Goal: Transaction & Acquisition: Book appointment/travel/reservation

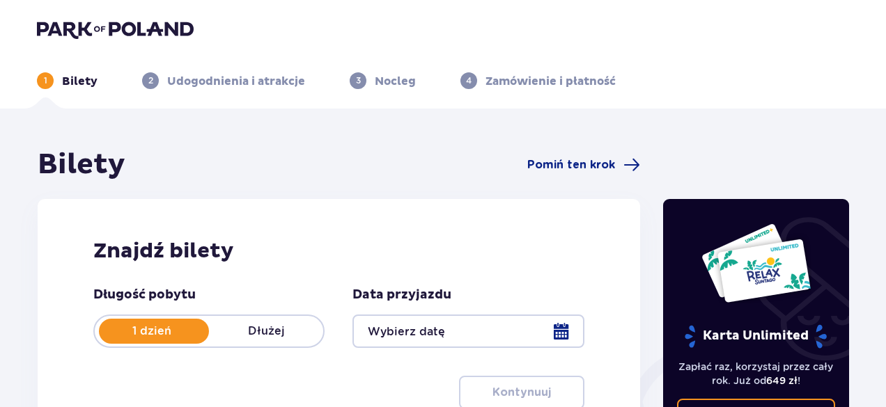
type input "13.09.25"
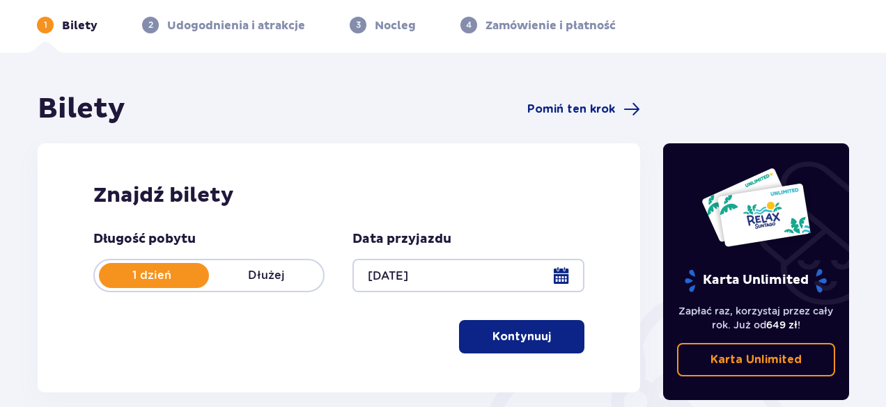
scroll to position [84, 0]
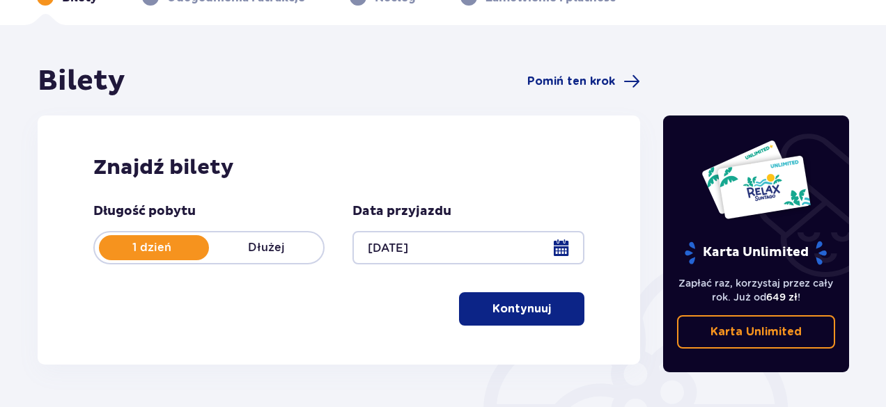
click at [526, 310] on p "Kontynuuj" at bounding box center [521, 308] width 58 height 15
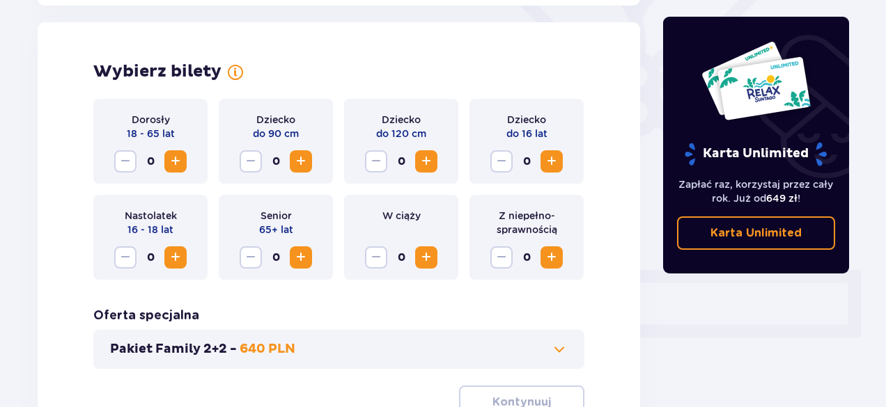
scroll to position [387, 0]
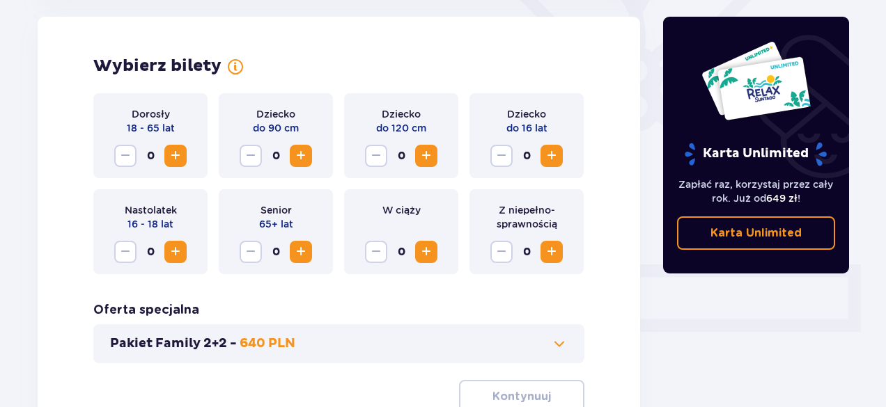
click at [173, 153] on span "Increase" at bounding box center [175, 156] width 17 height 17
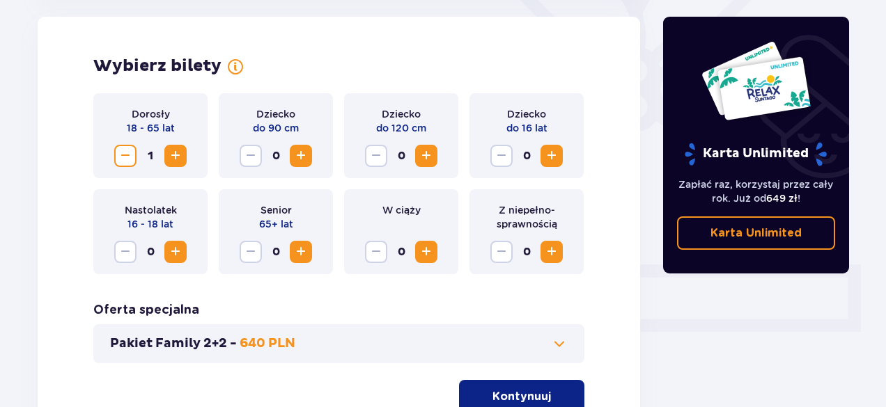
click at [302, 152] on span "Increase" at bounding box center [300, 156] width 17 height 17
click at [425, 157] on span "Increase" at bounding box center [426, 156] width 17 height 17
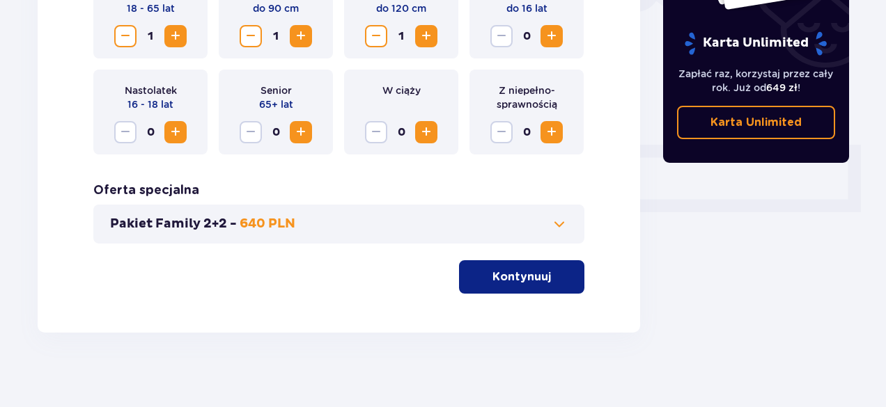
scroll to position [515, 0]
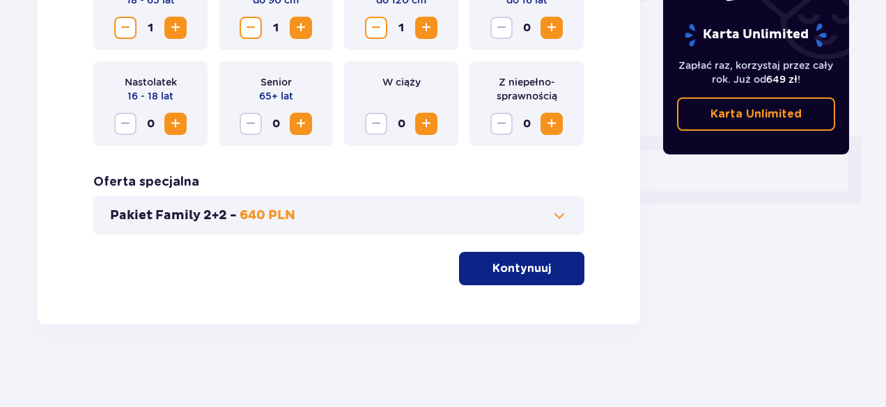
click at [560, 214] on span at bounding box center [559, 215] width 17 height 17
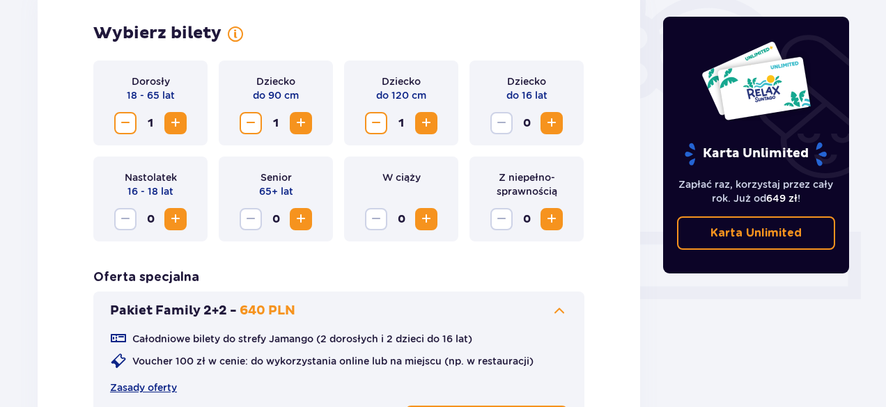
scroll to position [414, 0]
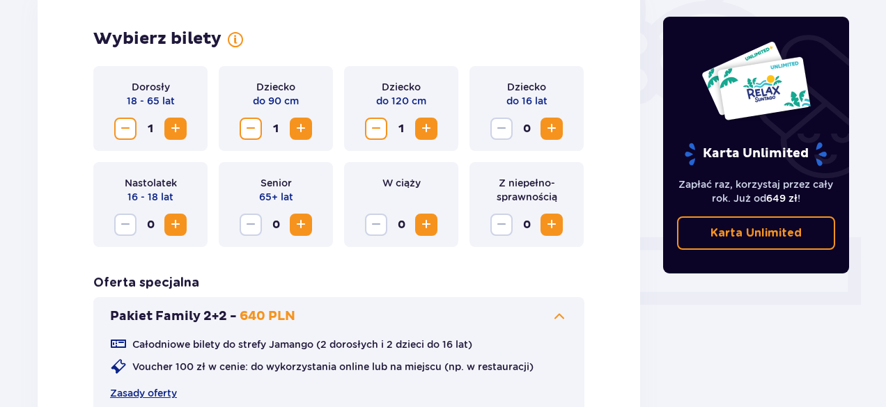
click at [180, 124] on span "Increase" at bounding box center [175, 128] width 17 height 17
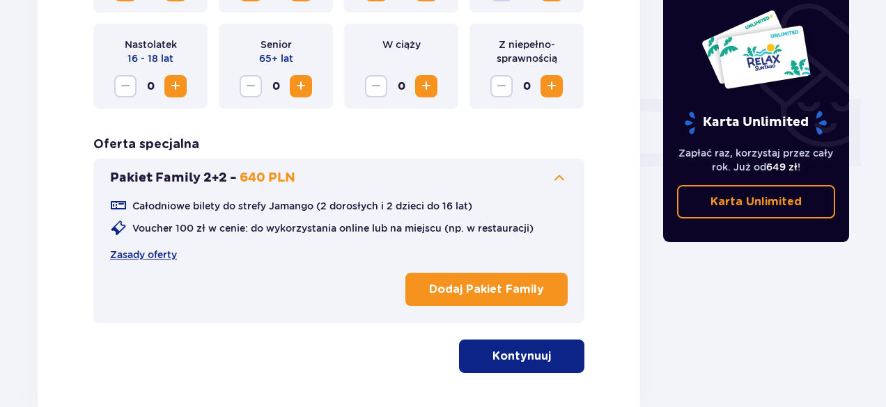
scroll to position [557, 0]
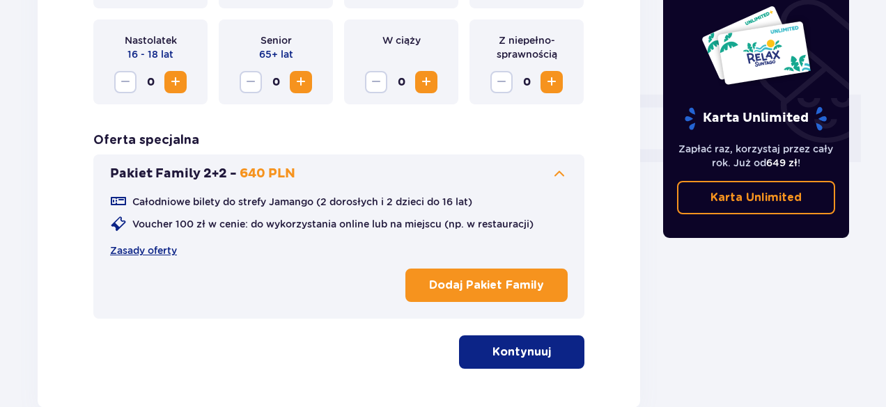
click at [540, 345] on button "Kontynuuj" at bounding box center [521, 352] width 125 height 33
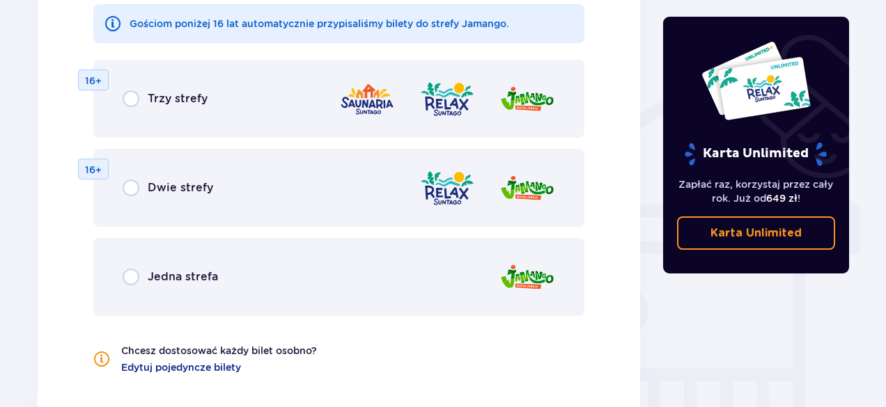
scroll to position [1047, 0]
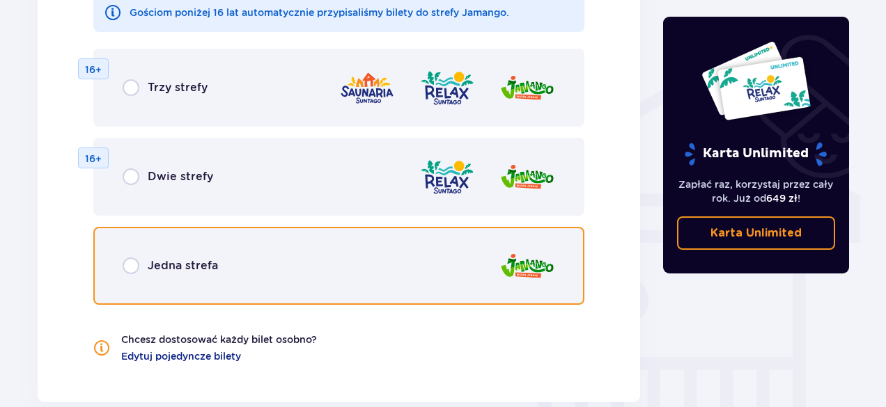
click at [125, 267] on input "radio" at bounding box center [131, 266] width 17 height 17
radio input "true"
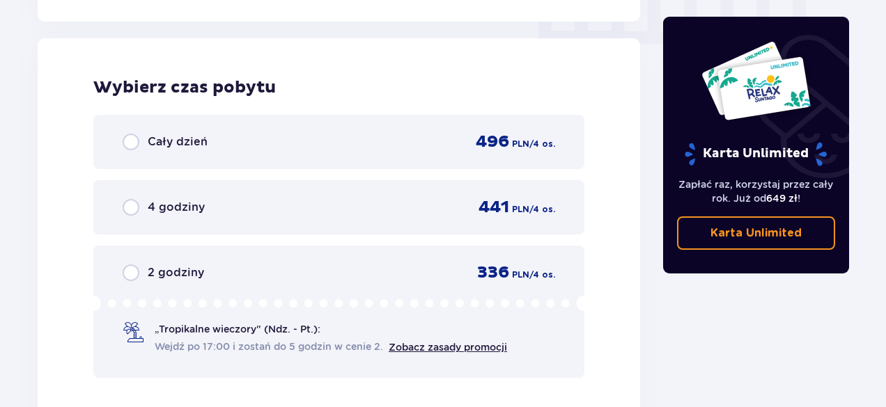
scroll to position [1433, 0]
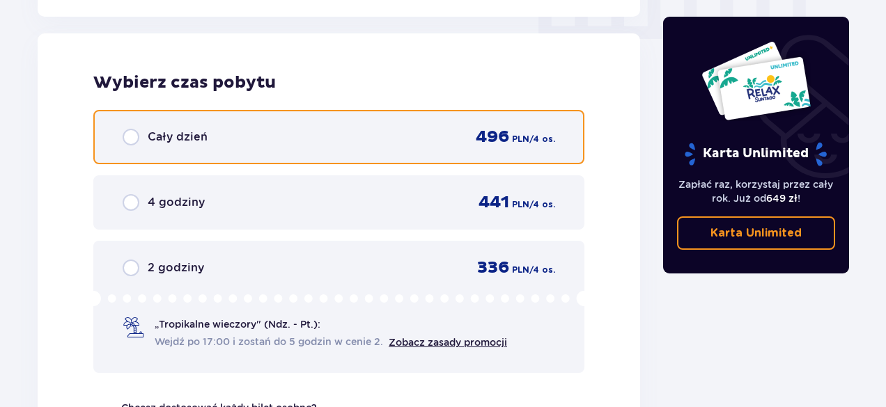
click at [131, 139] on input "radio" at bounding box center [131, 137] width 17 height 17
radio input "true"
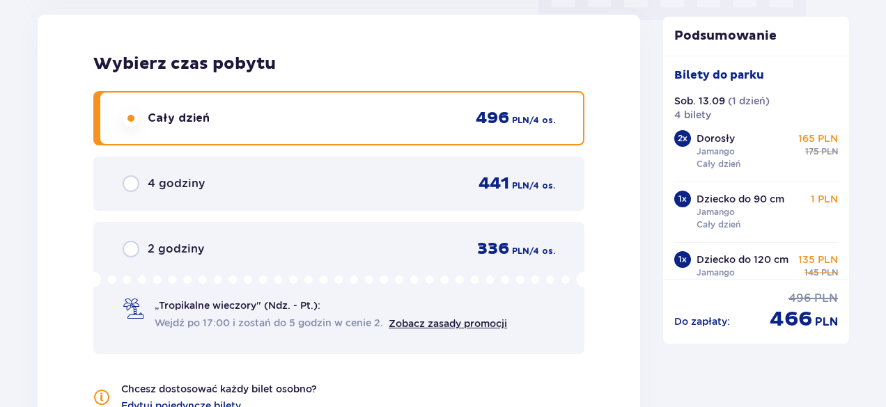
scroll to position [1707, 0]
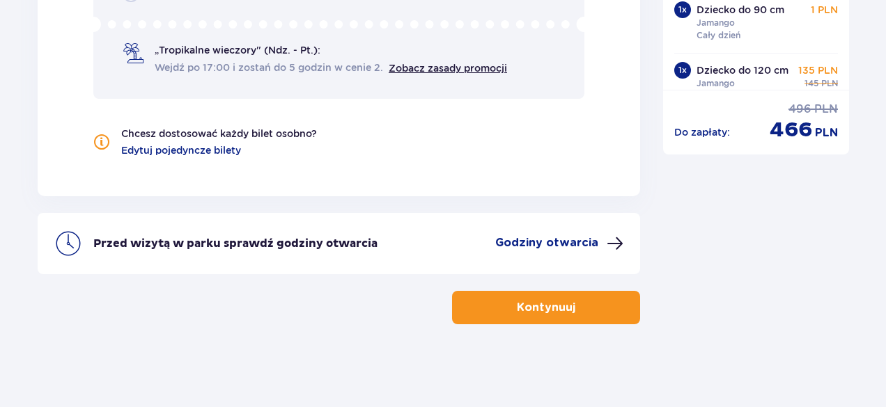
click at [565, 310] on button "Kontynuuj" at bounding box center [546, 307] width 188 height 33
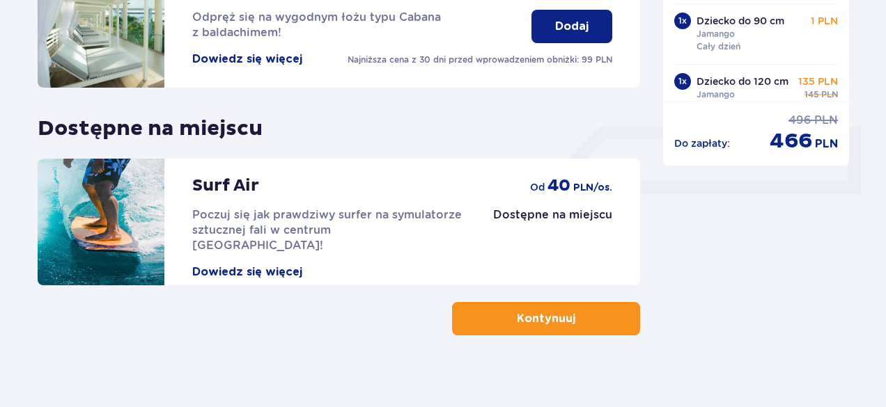
scroll to position [536, 0]
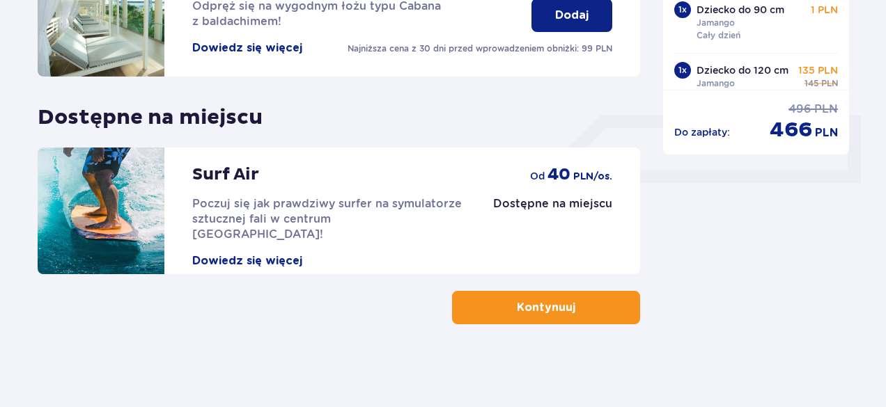
click at [570, 315] on button "Kontynuuj" at bounding box center [546, 307] width 188 height 33
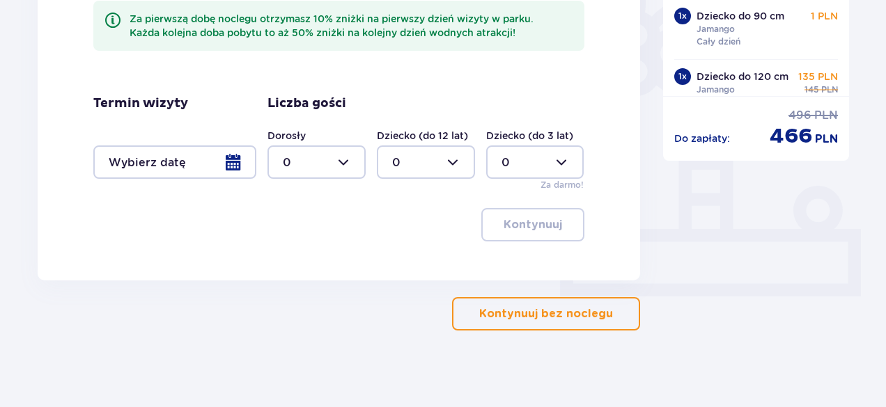
scroll to position [398, 0]
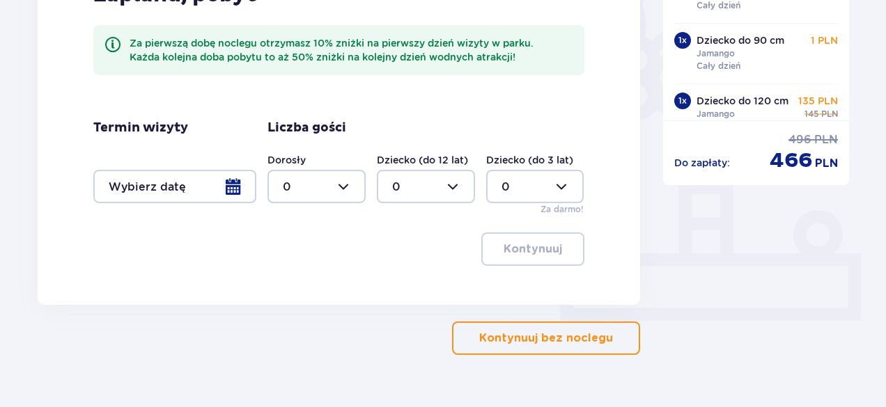
click at [564, 336] on p "Kontynuuj bez noclegu" at bounding box center [546, 338] width 134 height 15
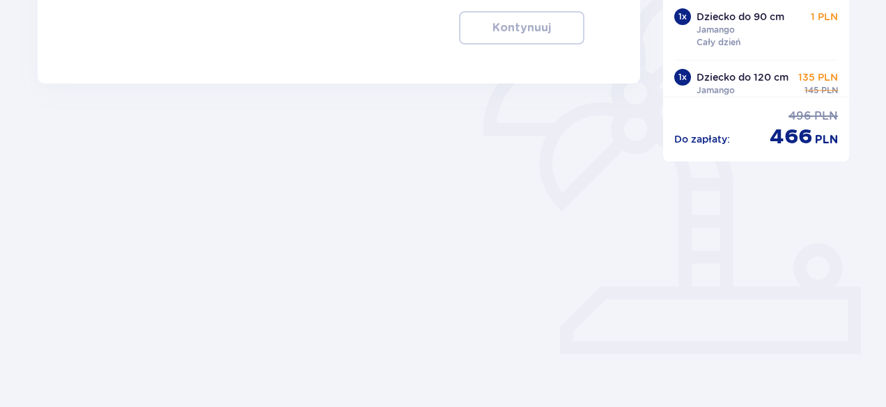
type input "13.09.25"
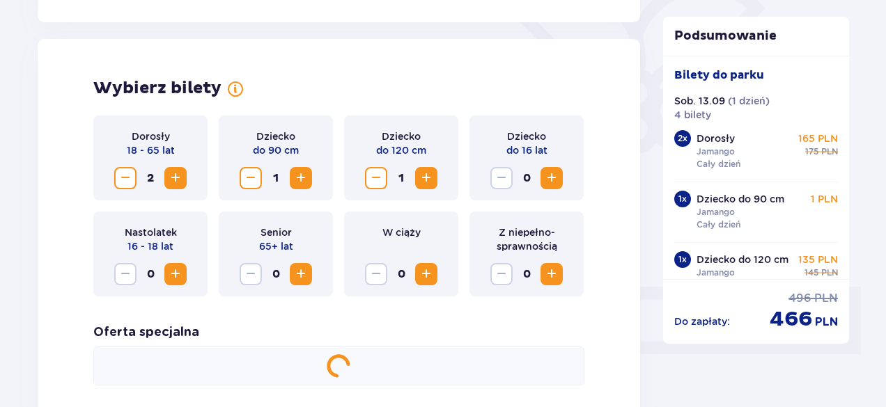
scroll to position [372, 0]
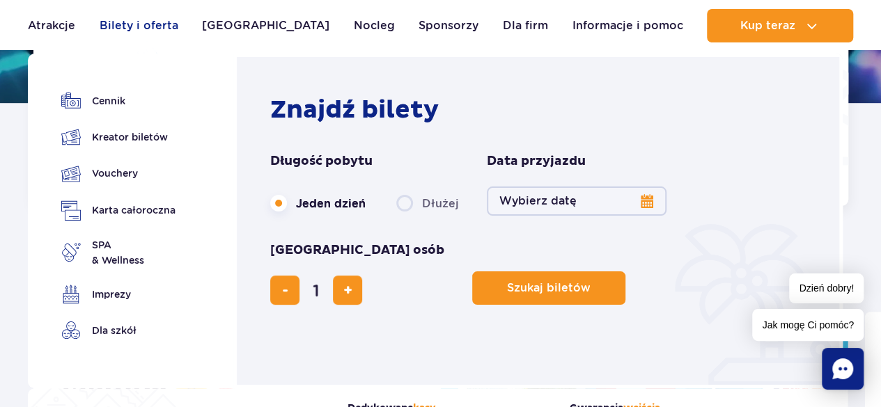
click at [145, 27] on link "Bilety i oferta" at bounding box center [139, 25] width 79 height 33
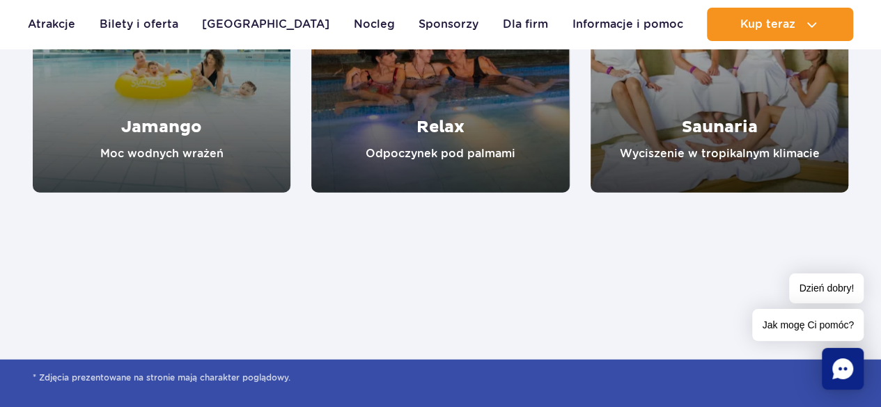
scroll to position [1401, 0]
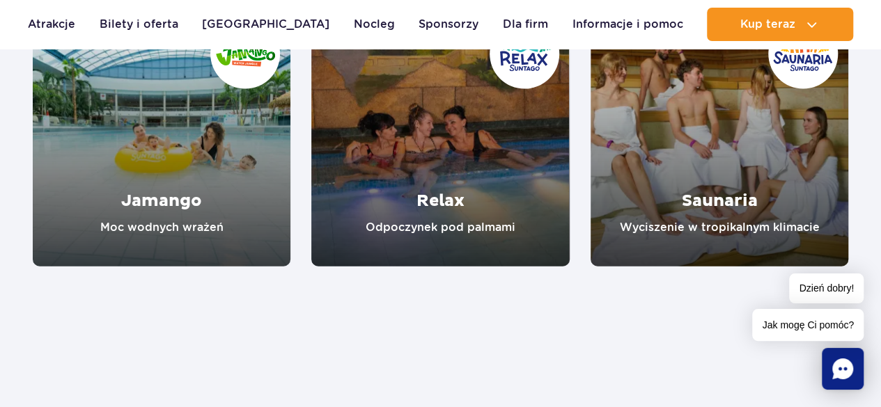
click at [189, 159] on link "Jamango" at bounding box center [162, 138] width 258 height 258
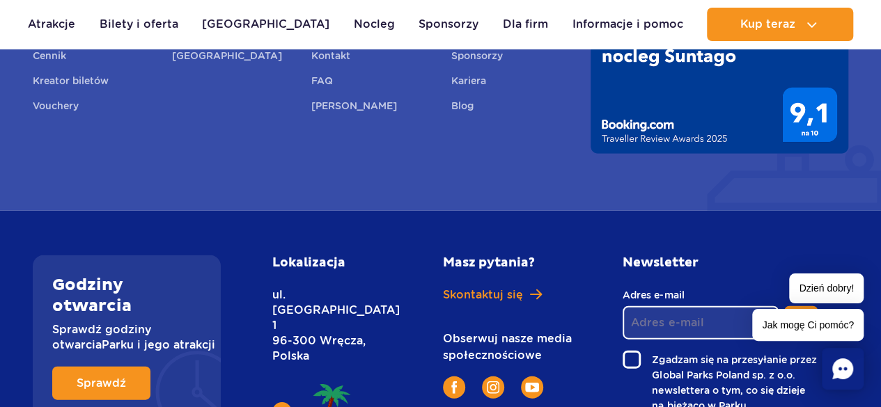
scroll to position [4127, 0]
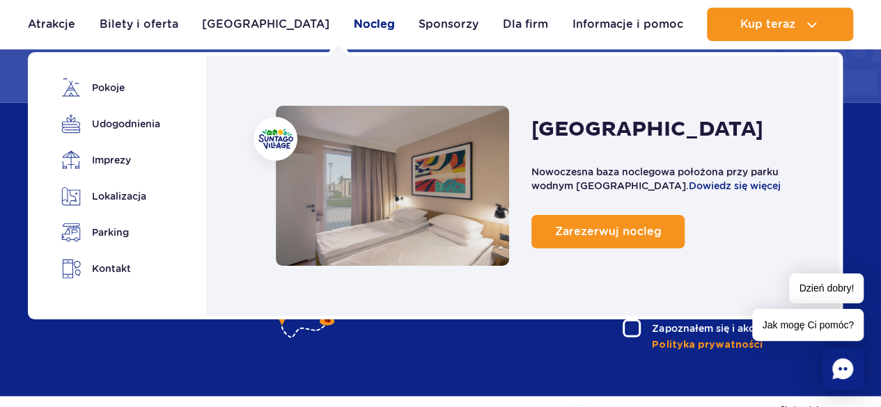
click at [354, 26] on link "Nocleg" at bounding box center [374, 24] width 41 height 33
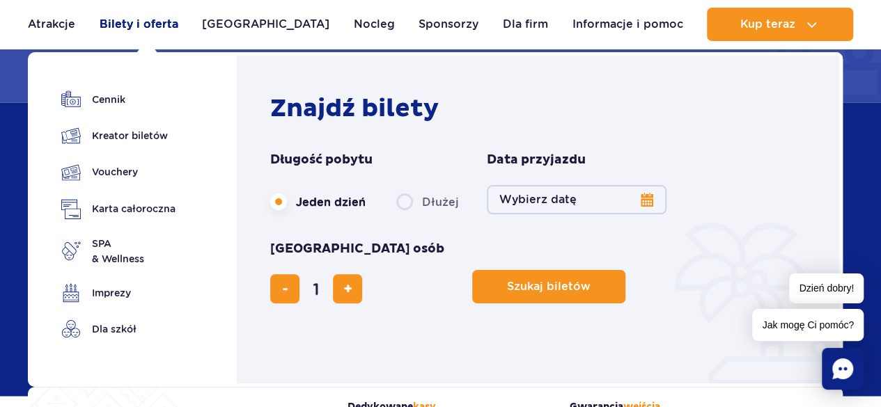
click at [143, 26] on link "Bilety i oferta" at bounding box center [139, 24] width 79 height 33
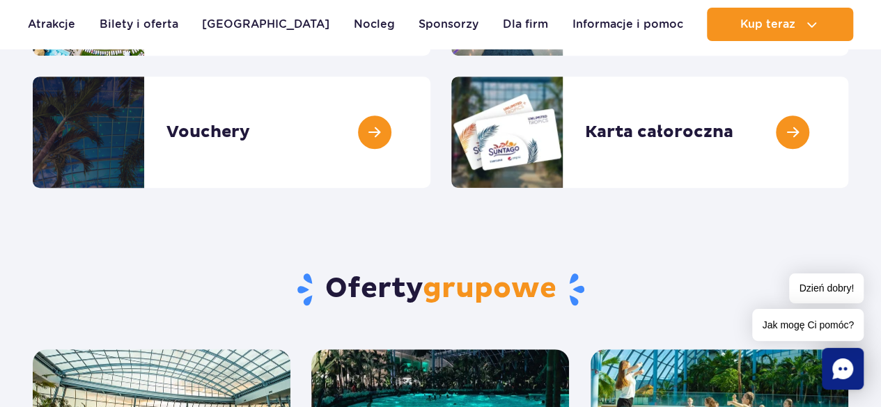
scroll to position [72, 0]
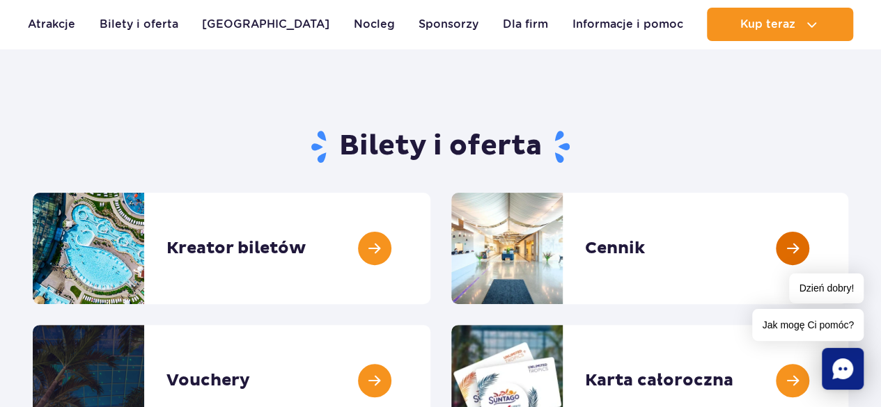
click at [848, 244] on link at bounding box center [848, 248] width 0 height 111
